Goal: Navigation & Orientation: Find specific page/section

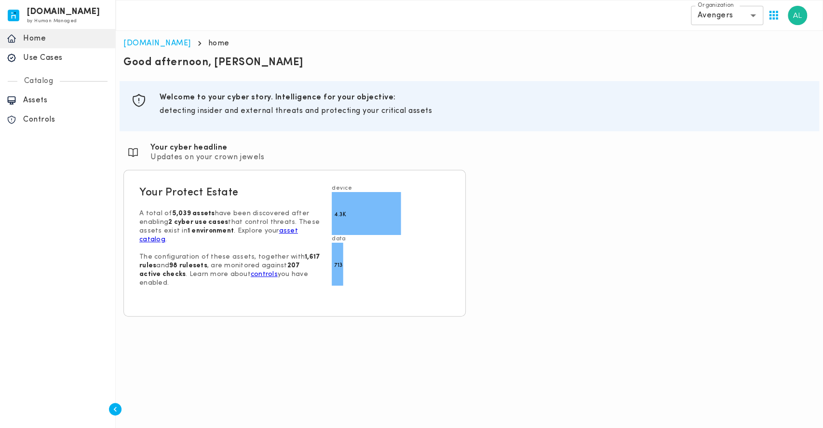
click at [583, 298] on div "Section ID: Good afternoon, Agnes Section ID: Section ID: objectives Welcome to…" at bounding box center [470, 186] width 700 height 268
